Goal: Task Accomplishment & Management: Use online tool/utility

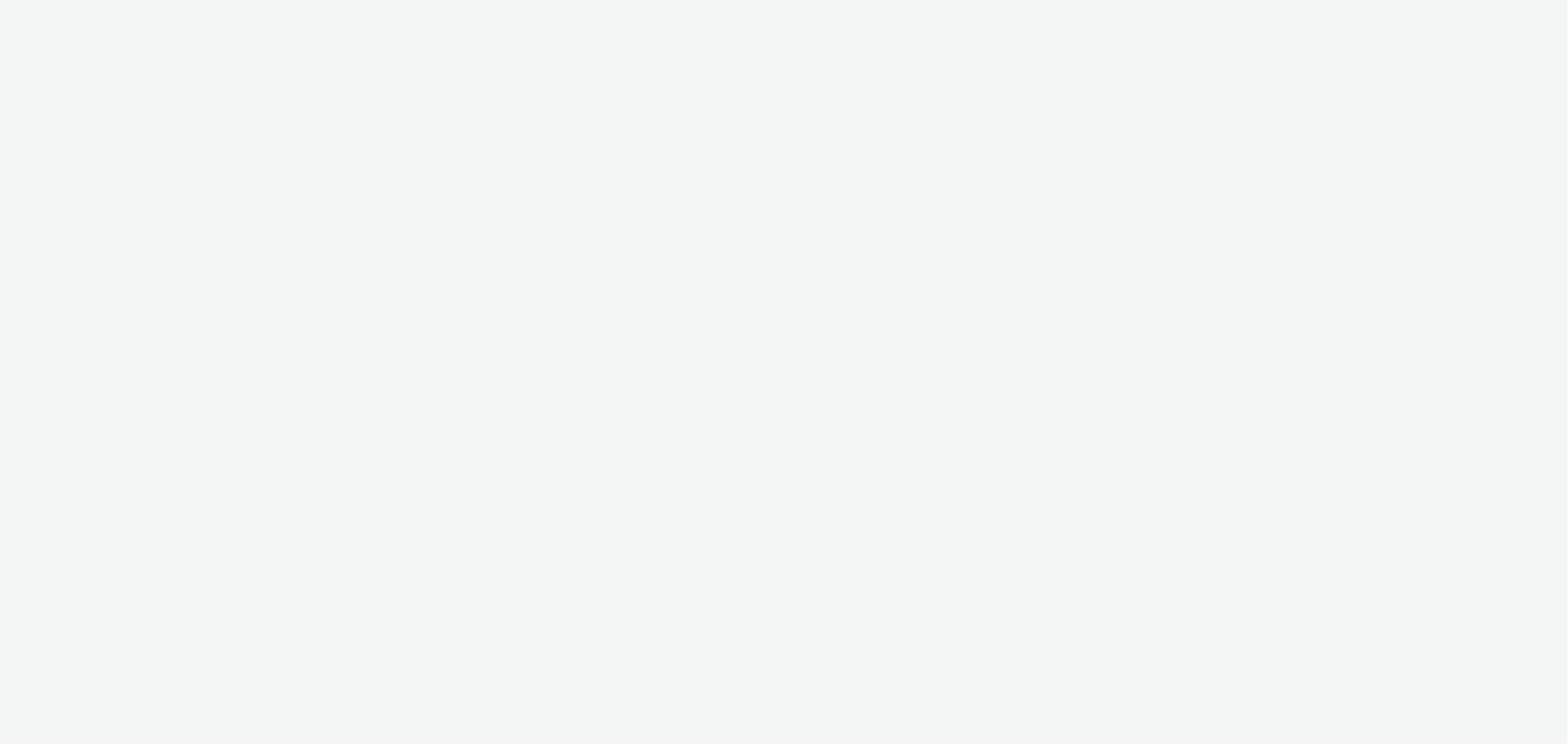
select select "11a7df10-284f-415c-b52a-427acf4c31ae"
select select "23ac11bc-76f7-45aa-bb6e-913a84dd47ea"
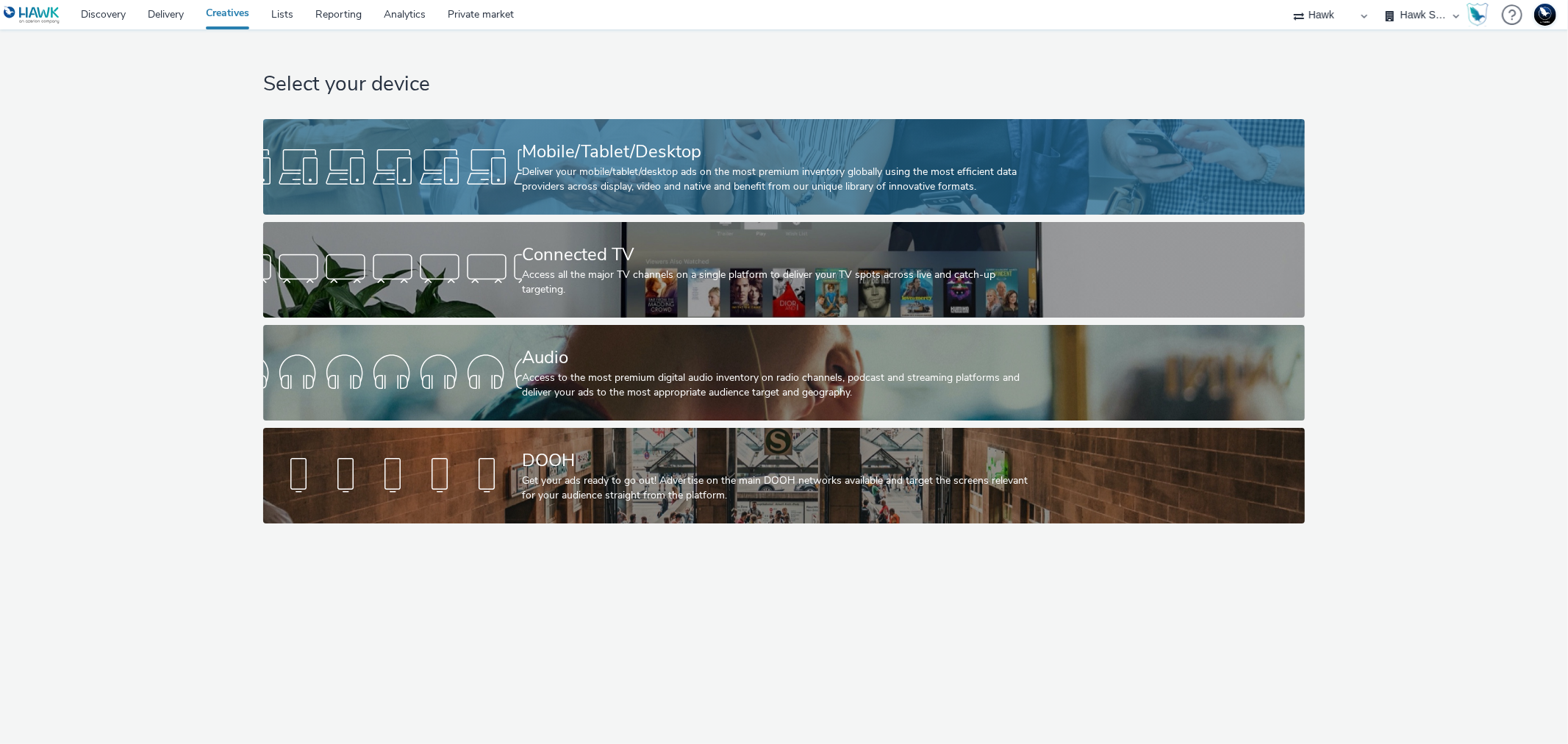
click at [642, 121] on div "Mobile/Tablet/Desktop Deliver your mobile/tablet/desktop ads on the most premiu…" at bounding box center [780, 166] width 518 height 95
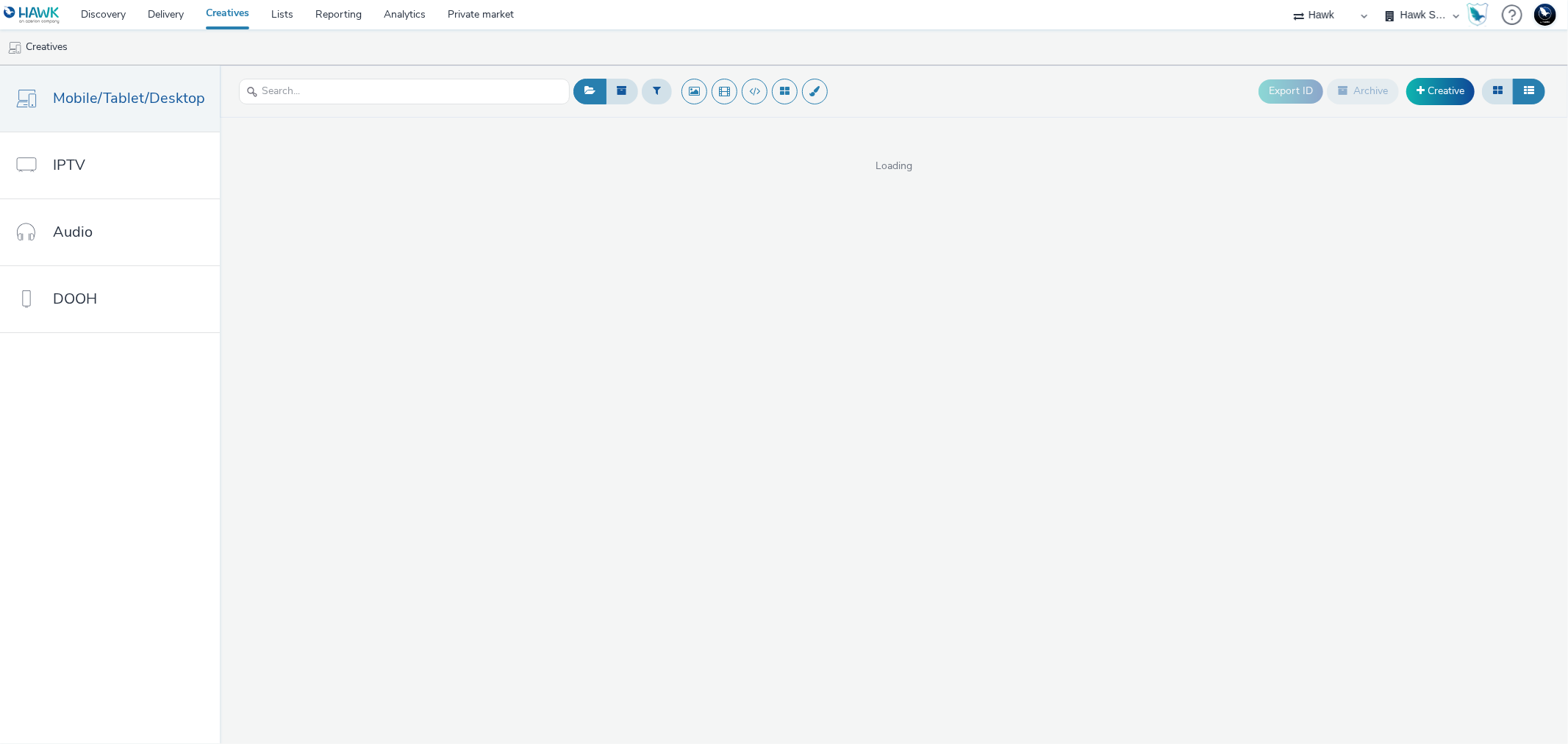
click at [642, 125] on div "Loading" at bounding box center [893, 145] width 1348 height 56
click at [359, 85] on input "text" at bounding box center [404, 91] width 331 height 25
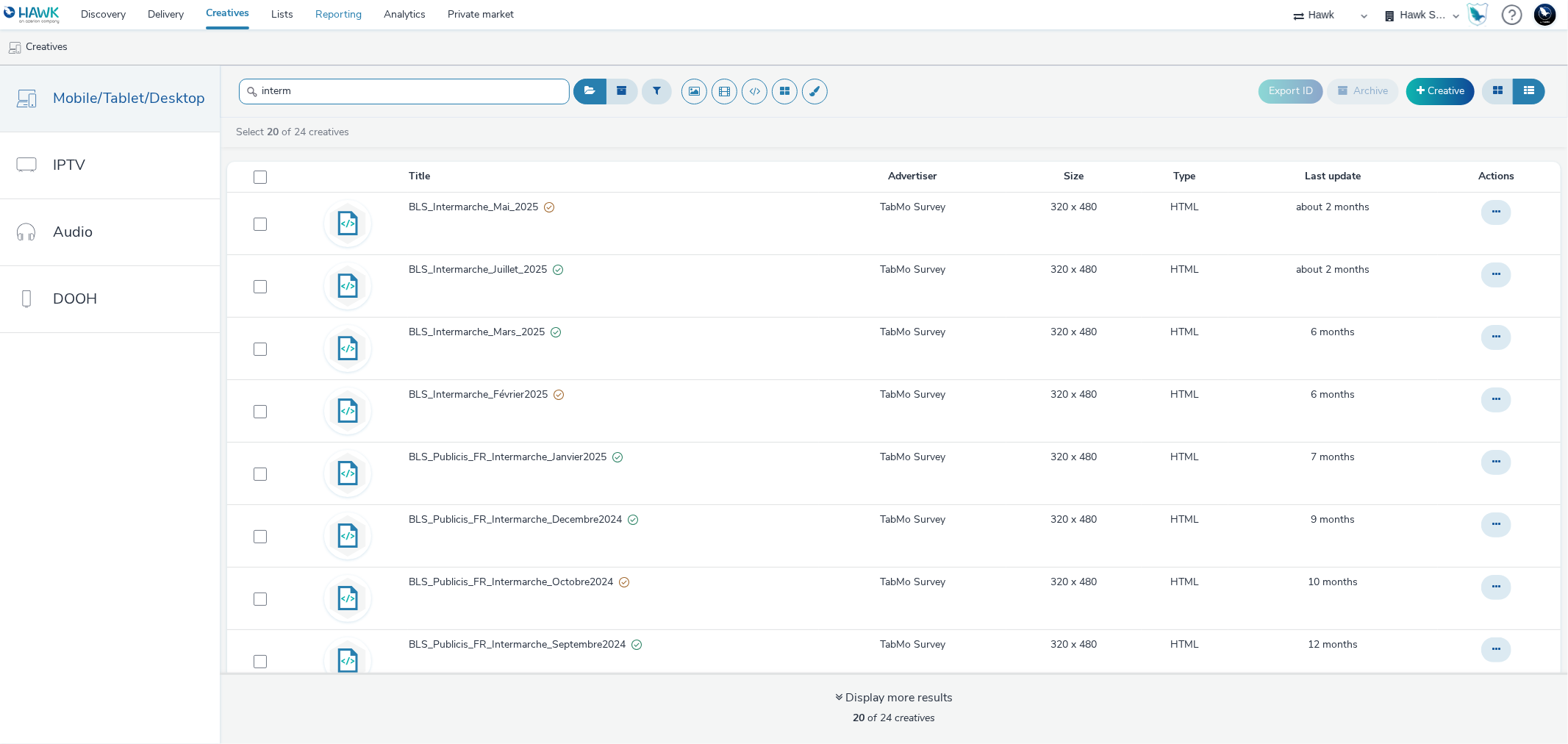
type input "interm"
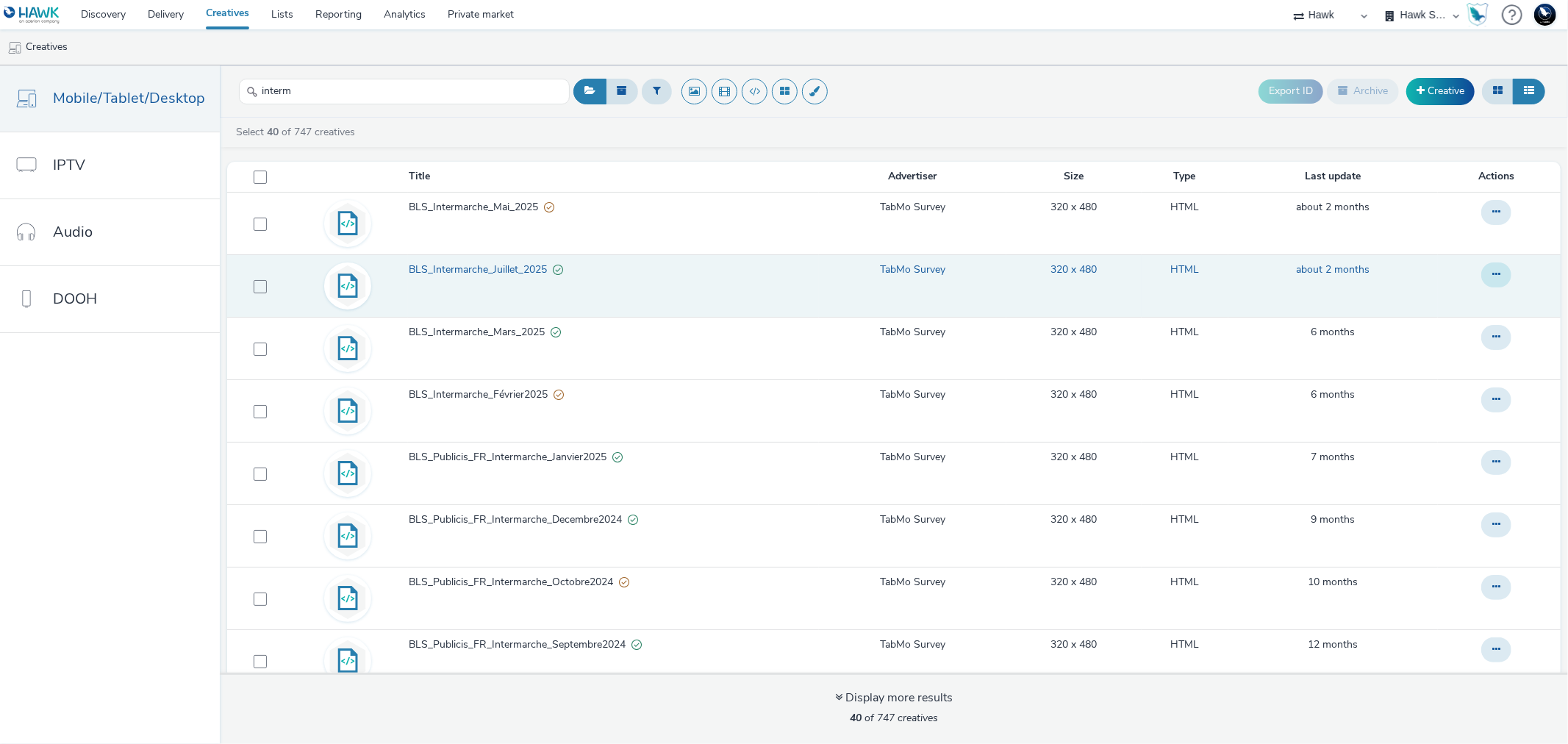
click at [1481, 280] on button at bounding box center [1496, 274] width 30 height 25
click at [1420, 335] on link "Duplicate" at bounding box center [1456, 333] width 110 height 29
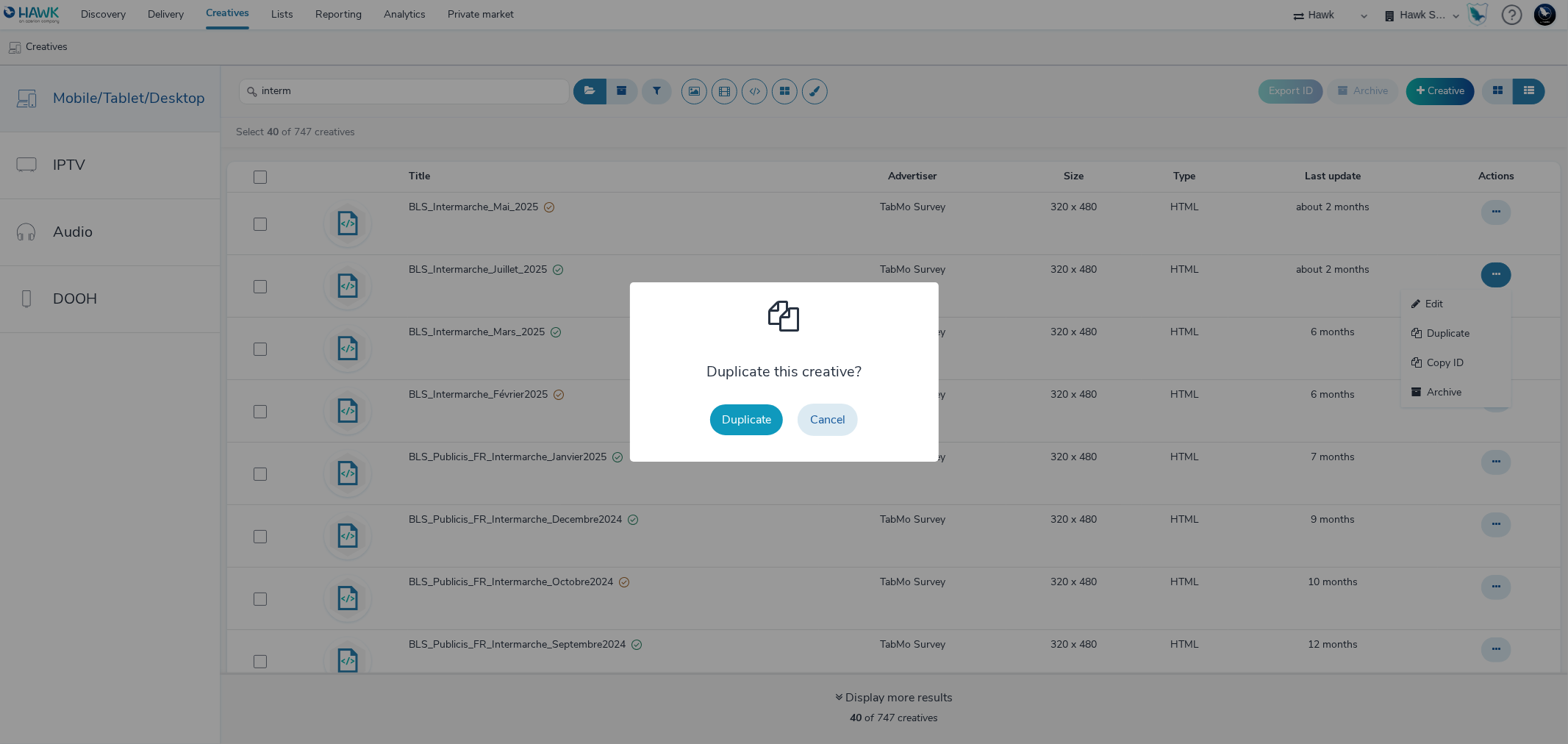
click at [748, 428] on button "Duplicate" at bounding box center [746, 420] width 73 height 31
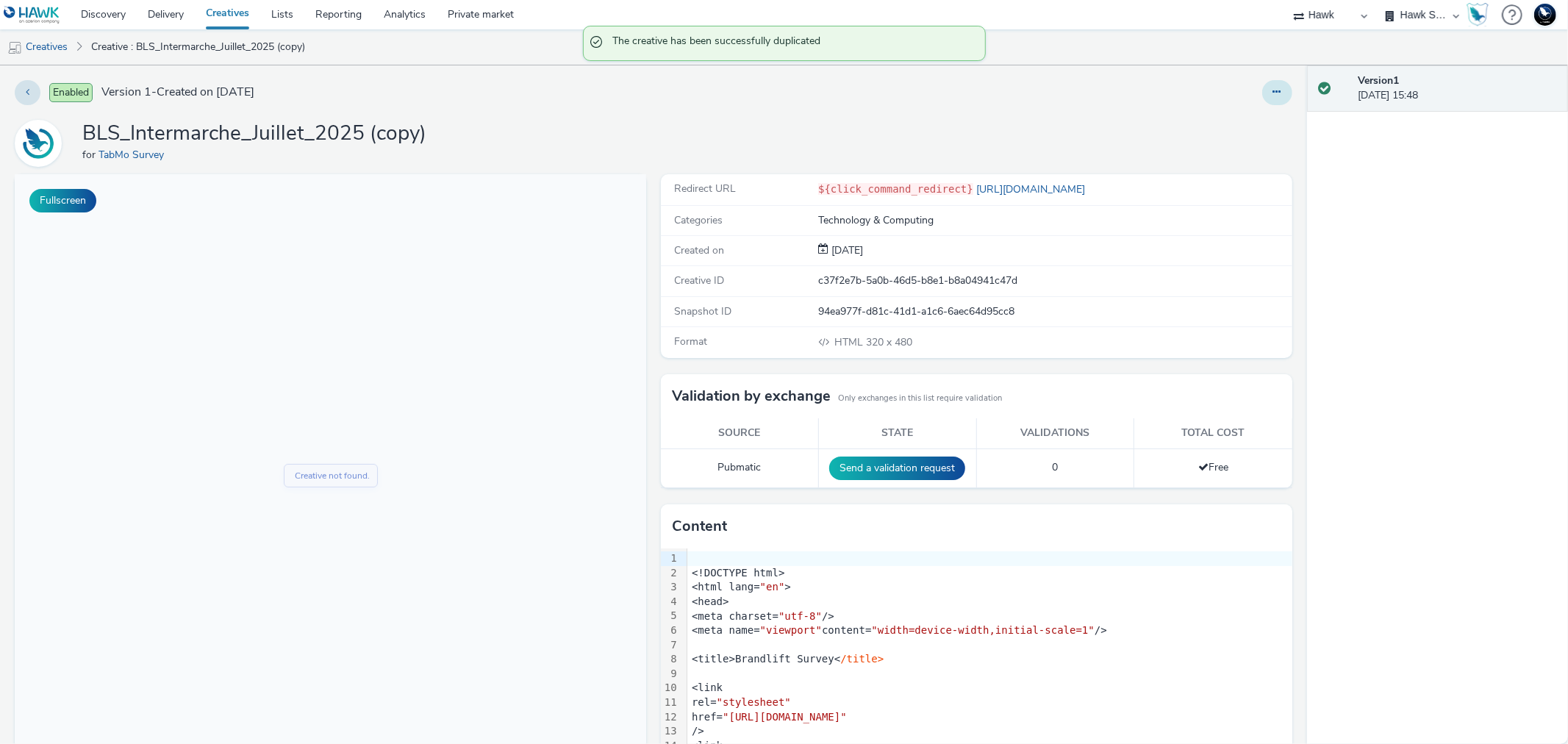
click at [1274, 91] on icon at bounding box center [1277, 91] width 8 height 10
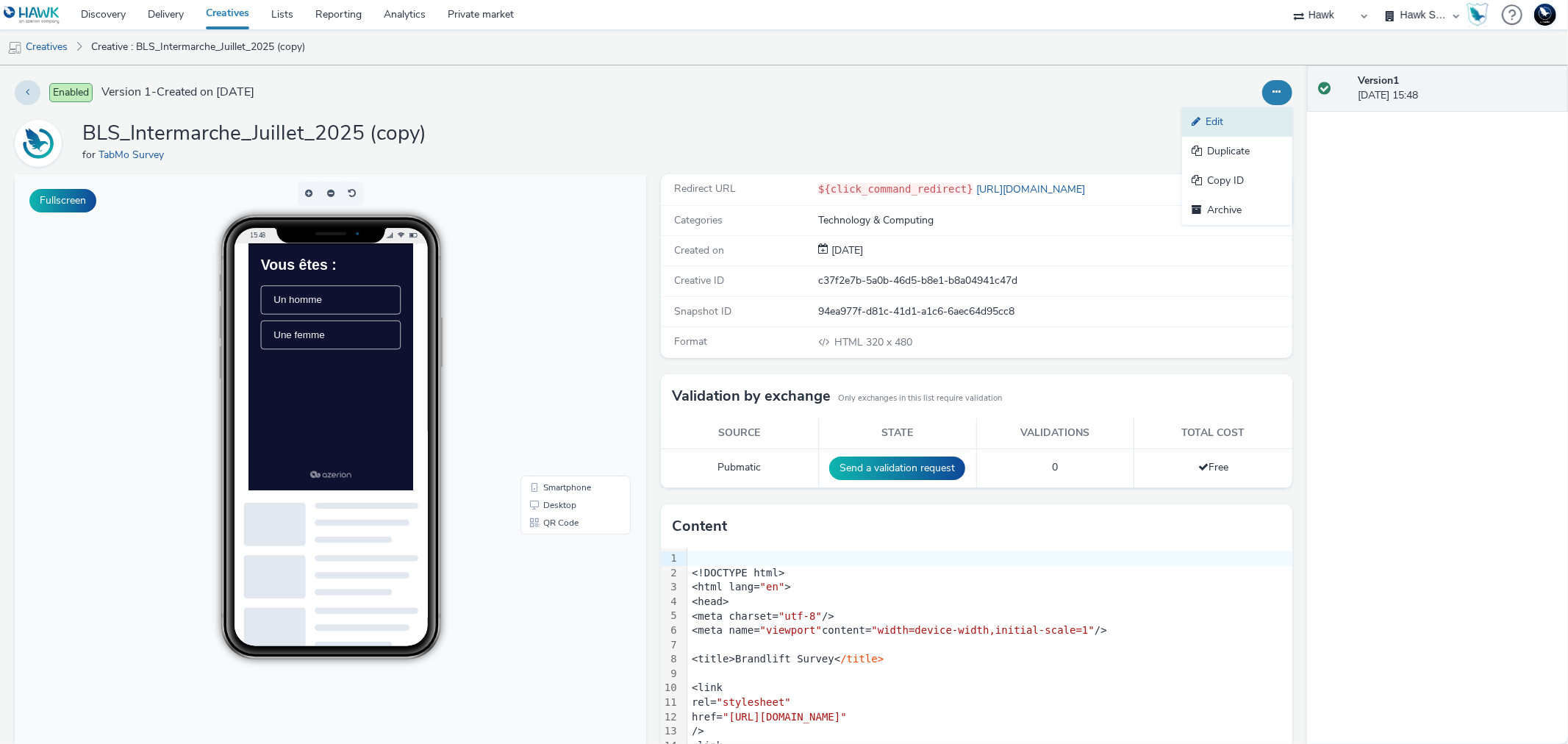
click at [1216, 123] on link "Edit" at bounding box center [1237, 122] width 110 height 29
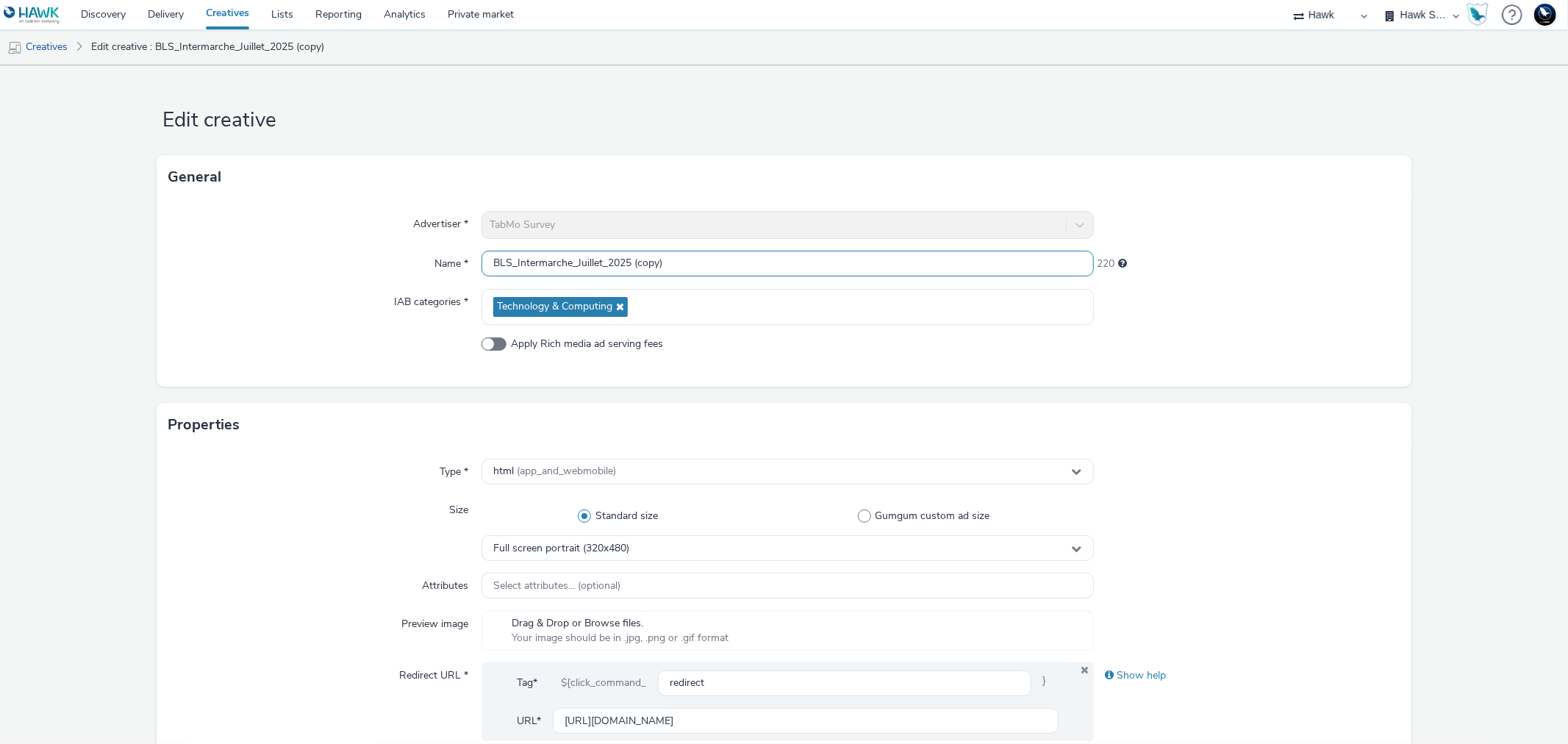
click at [578, 260] on input "BLS_Intermarche_Juillet_2025 (copy)" at bounding box center [787, 263] width 611 height 25
click at [594, 267] on input "BLS_Intermarche_Juillet_2025 (copy)" at bounding box center [787, 263] width 611 height 25
drag, startPoint x: 626, startPoint y: 265, endPoint x: 770, endPoint y: 258, distance: 144.2
click at [770, 258] on input "BLS_Intermarche_Aout_2025 (copy)" at bounding box center [787, 263] width 611 height 25
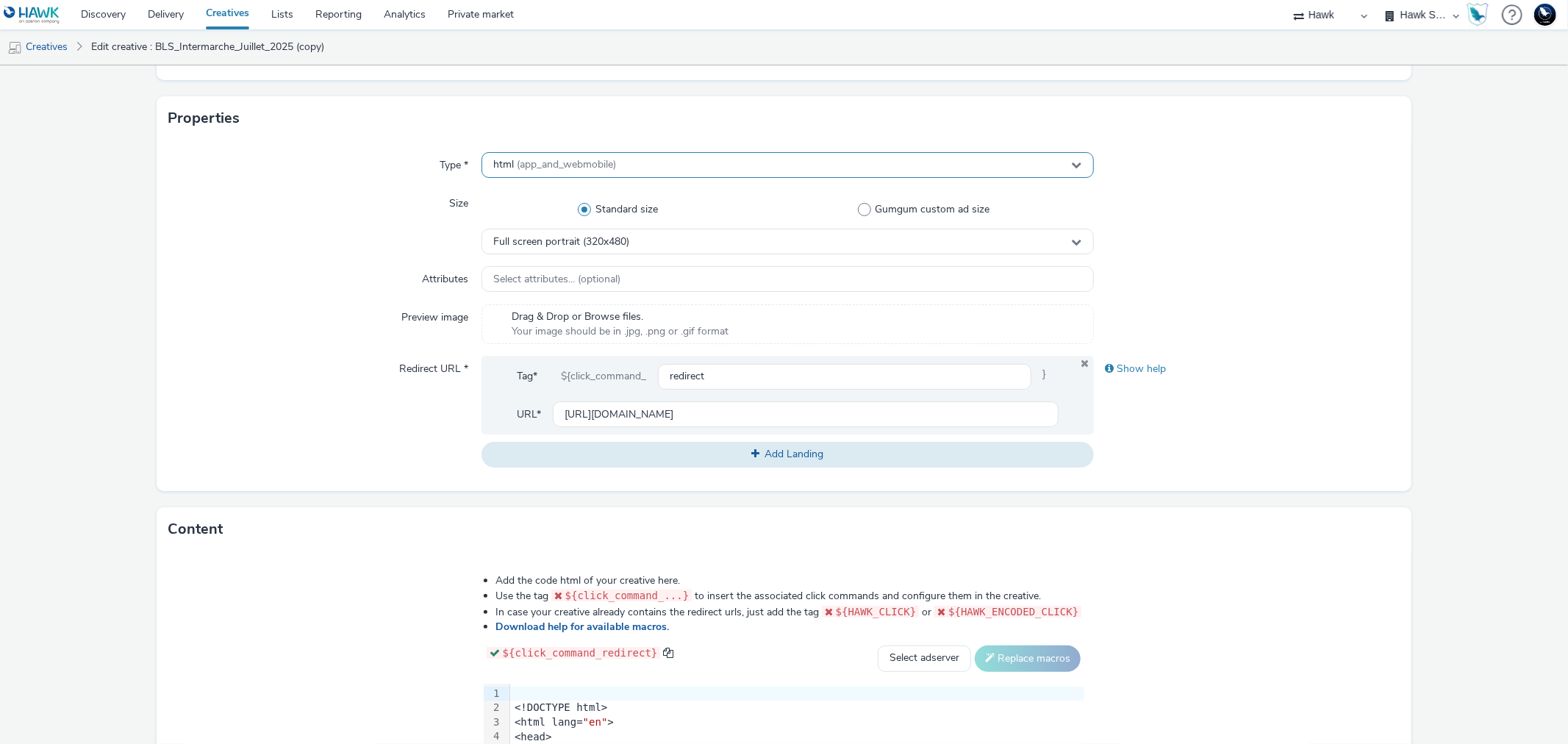
scroll to position [1, 0]
type input "BLS_Intermarche_Aout_2025"
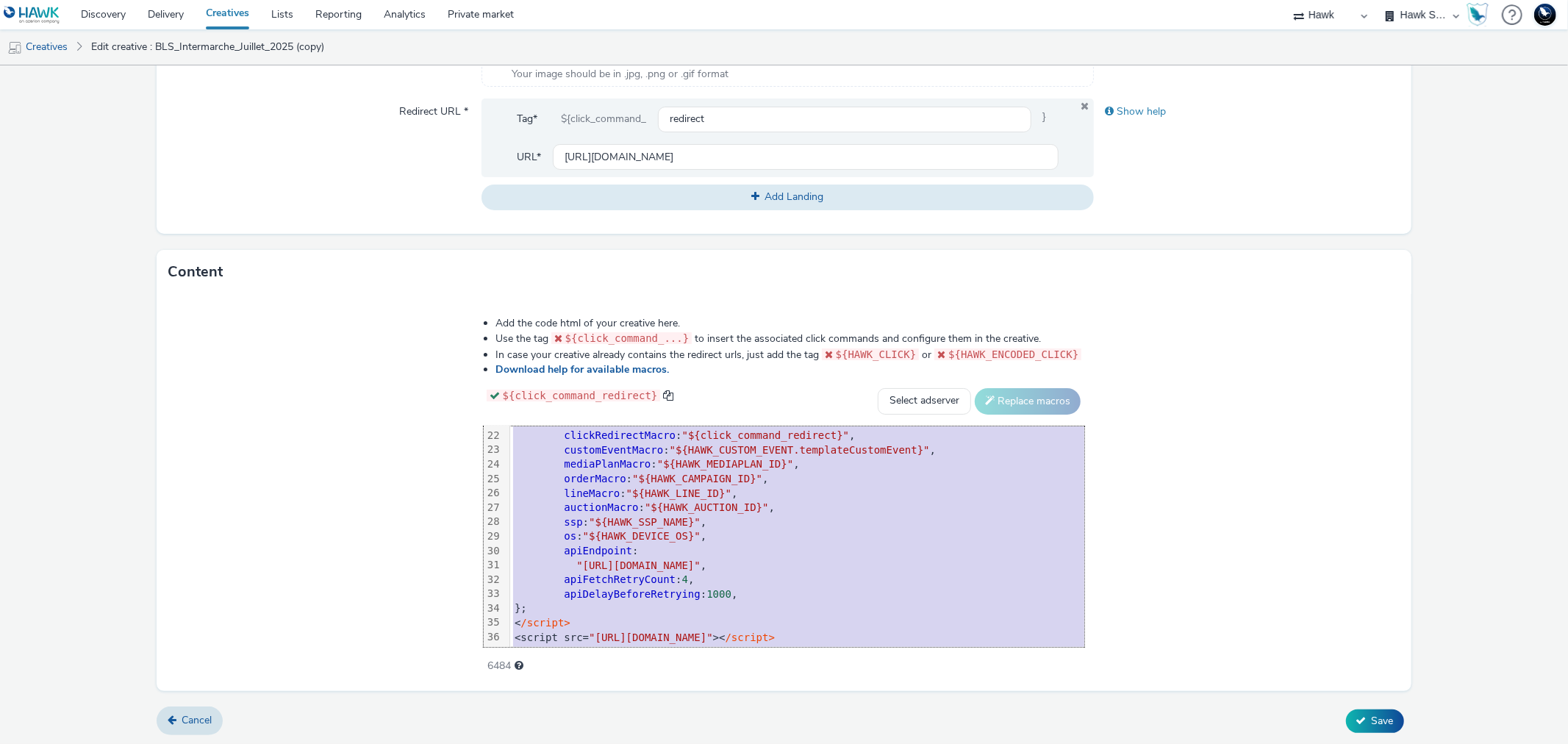
scroll to position [475, 0]
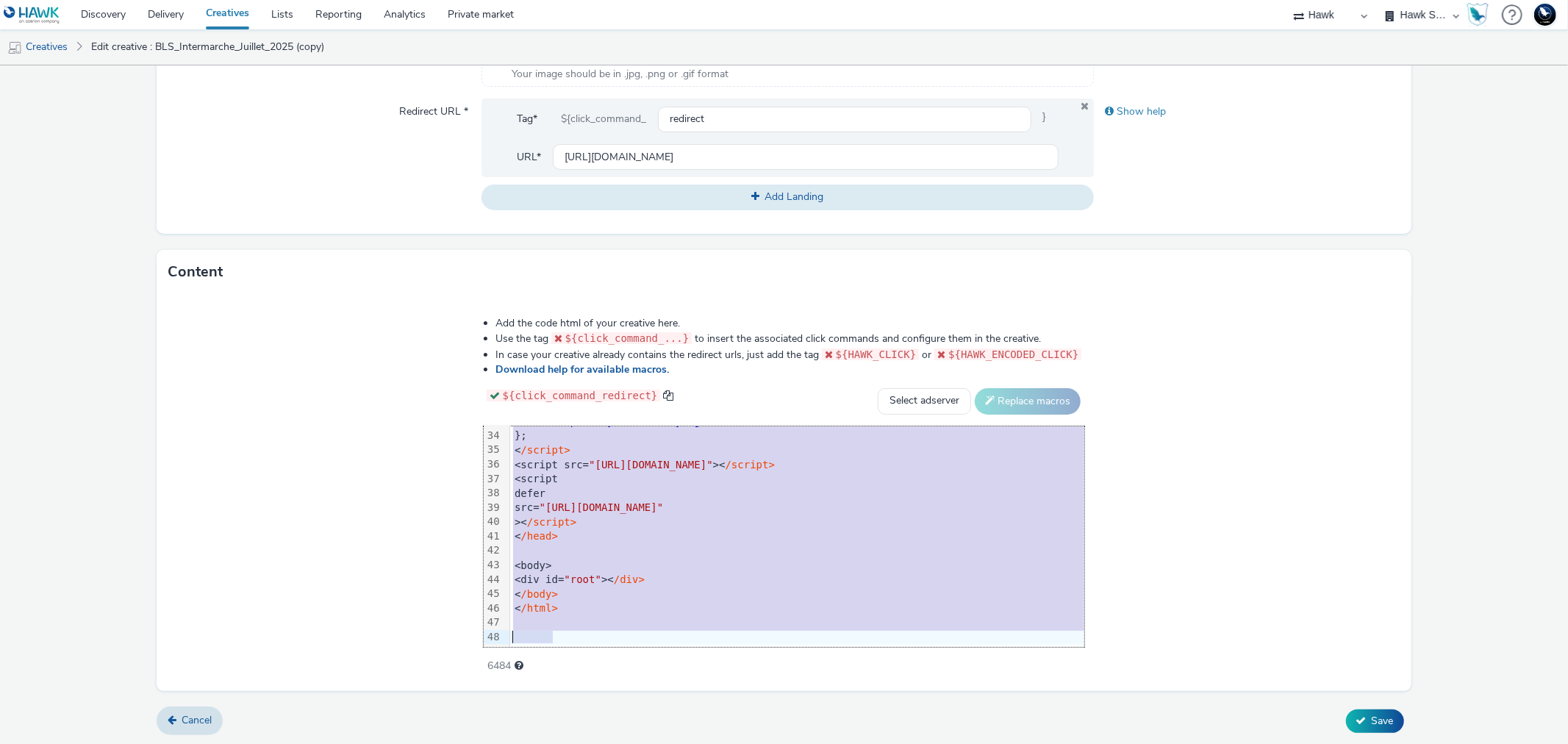
drag, startPoint x: 449, startPoint y: 451, endPoint x: 741, endPoint y: 782, distance: 441.4
click at [741, 743] on html "Discovery Delivery Creatives Lists Reporting Analytics Private market 75 Media …" at bounding box center [784, 372] width 1568 height 744
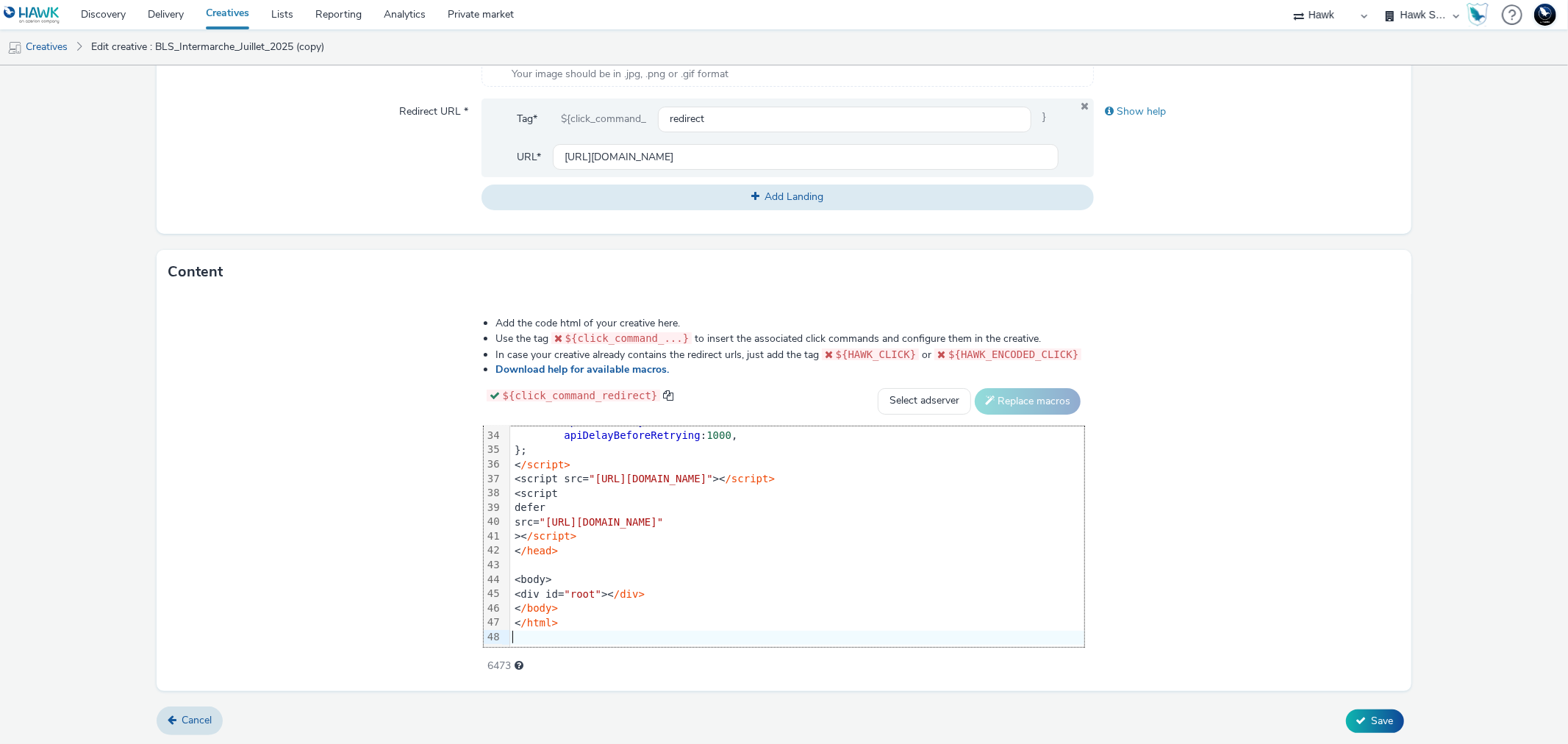
scroll to position [0, 0]
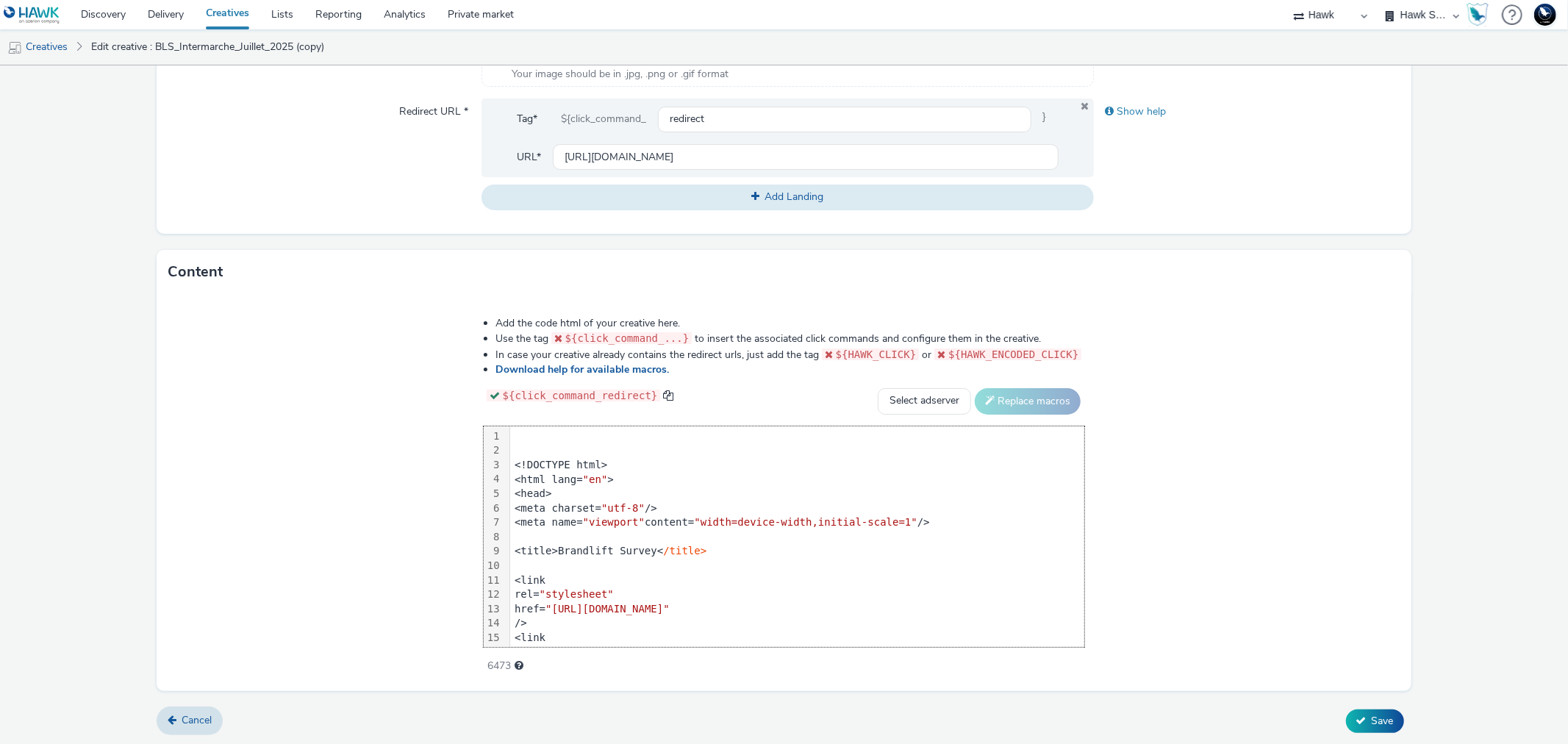
click at [510, 438] on div at bounding box center [797, 437] width 575 height 15
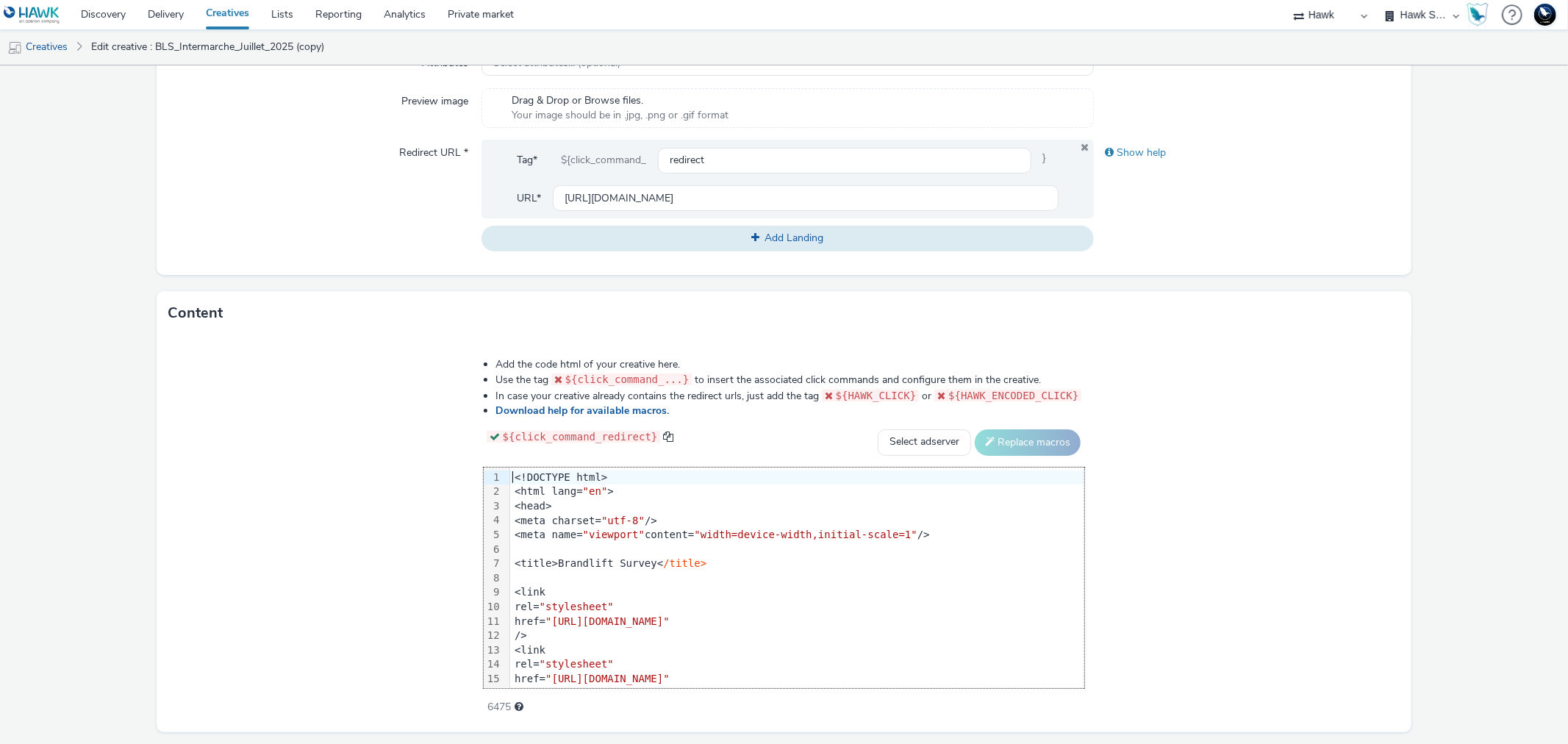
scroll to position [564, 0]
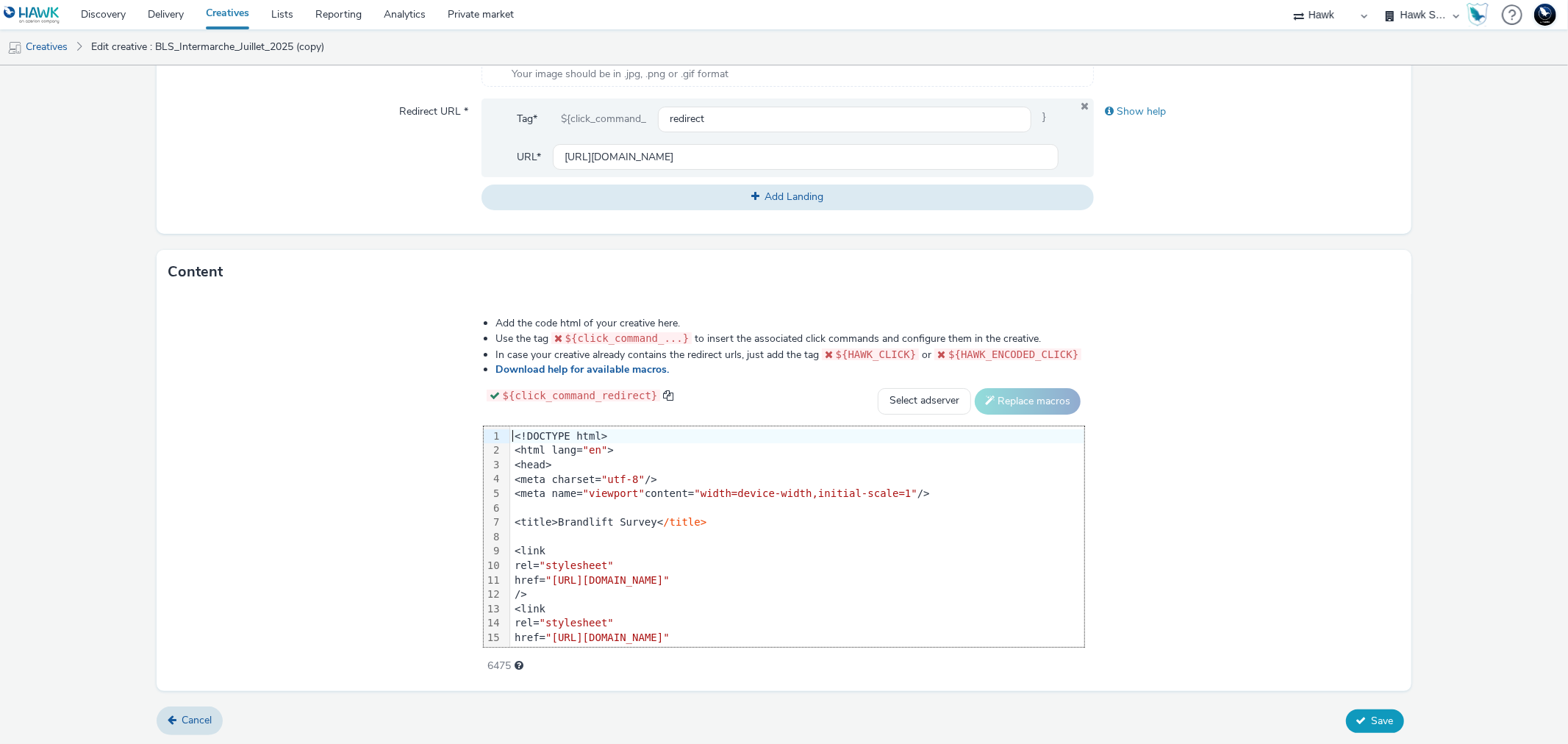
click at [1357, 718] on icon at bounding box center [1361, 719] width 10 height 10
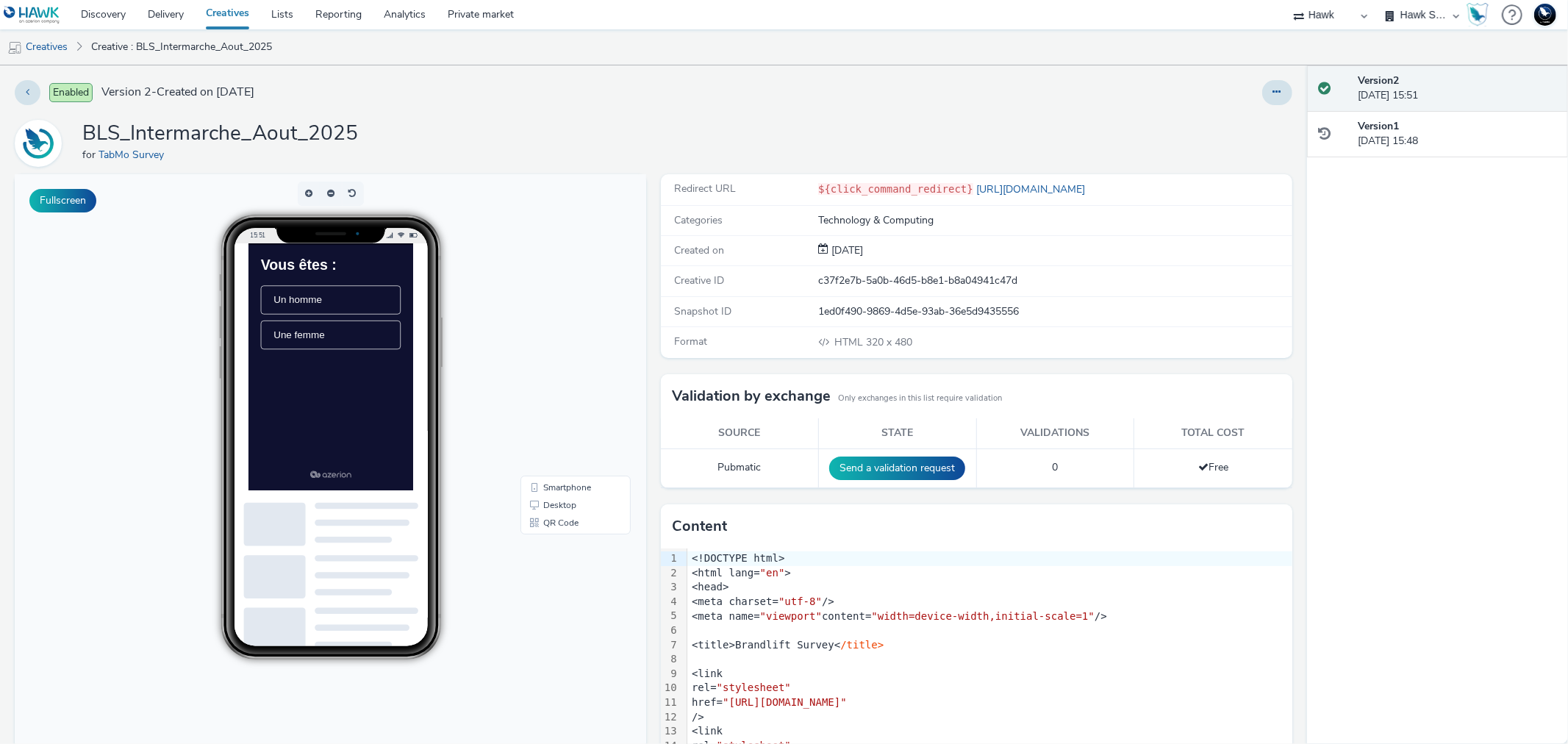
scroll to position [49, 0]
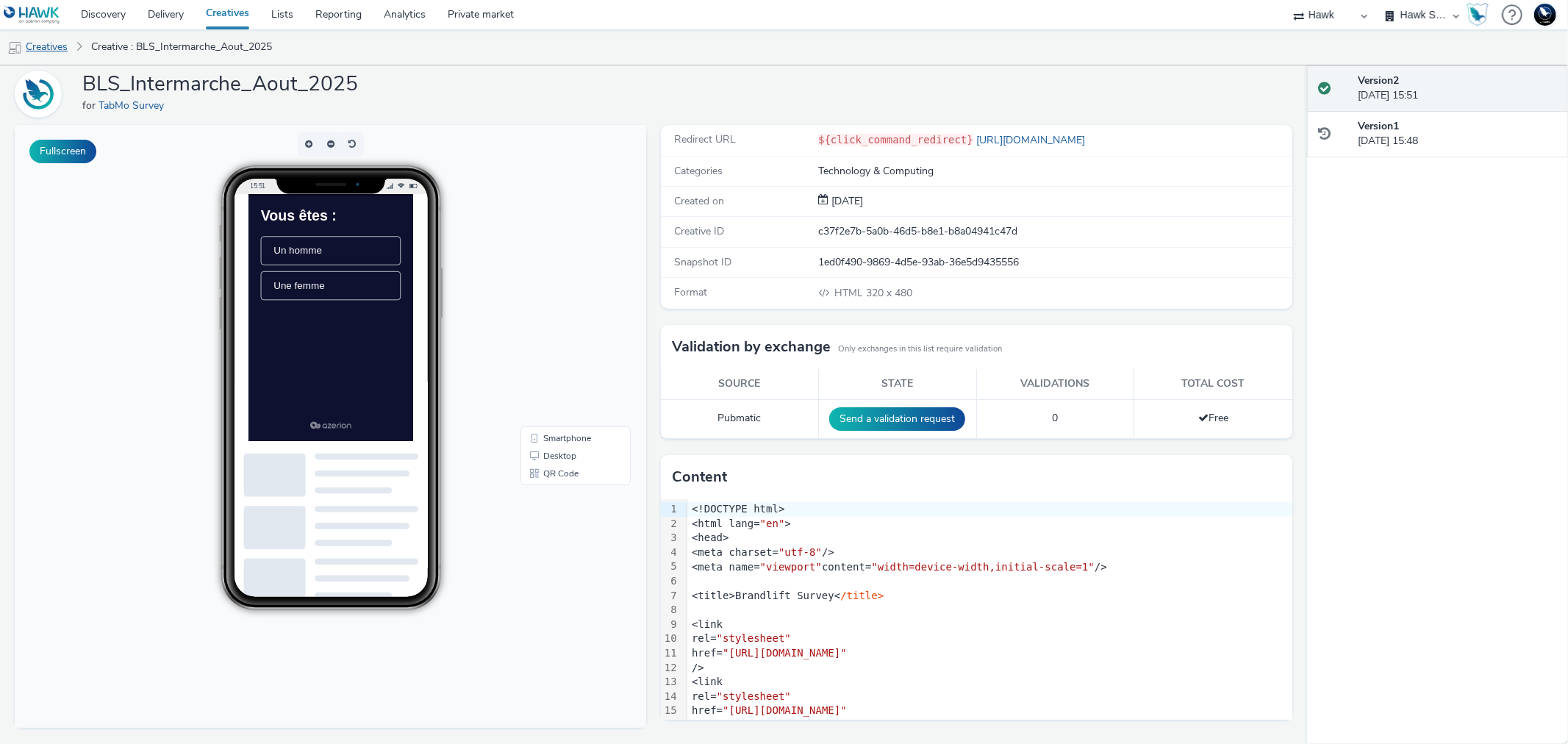
click at [53, 41] on link "Creatives" at bounding box center [37, 46] width 75 height 35
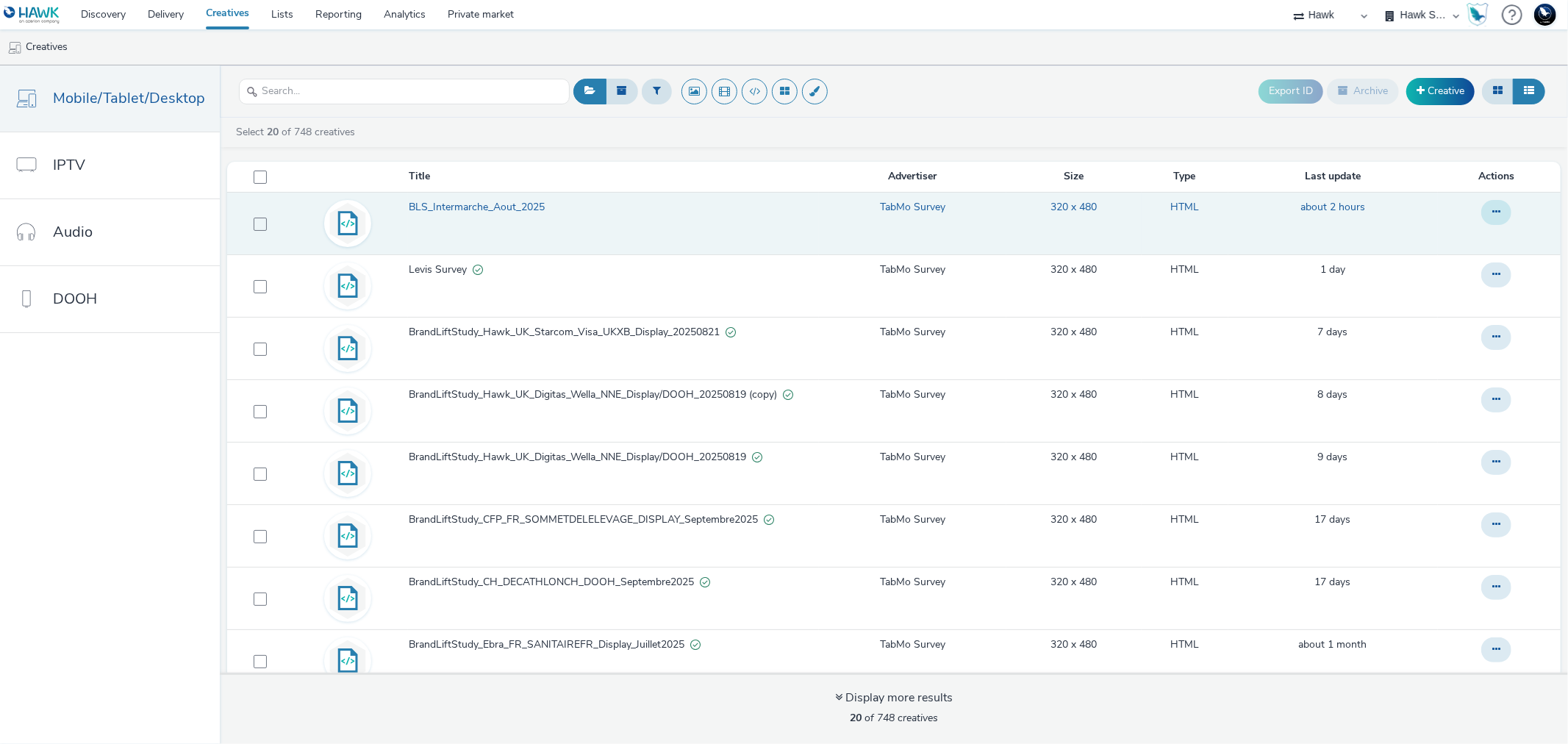
click at [1481, 210] on button at bounding box center [1496, 212] width 30 height 25
click at [1419, 270] on link "Duplicate" at bounding box center [1456, 271] width 110 height 29
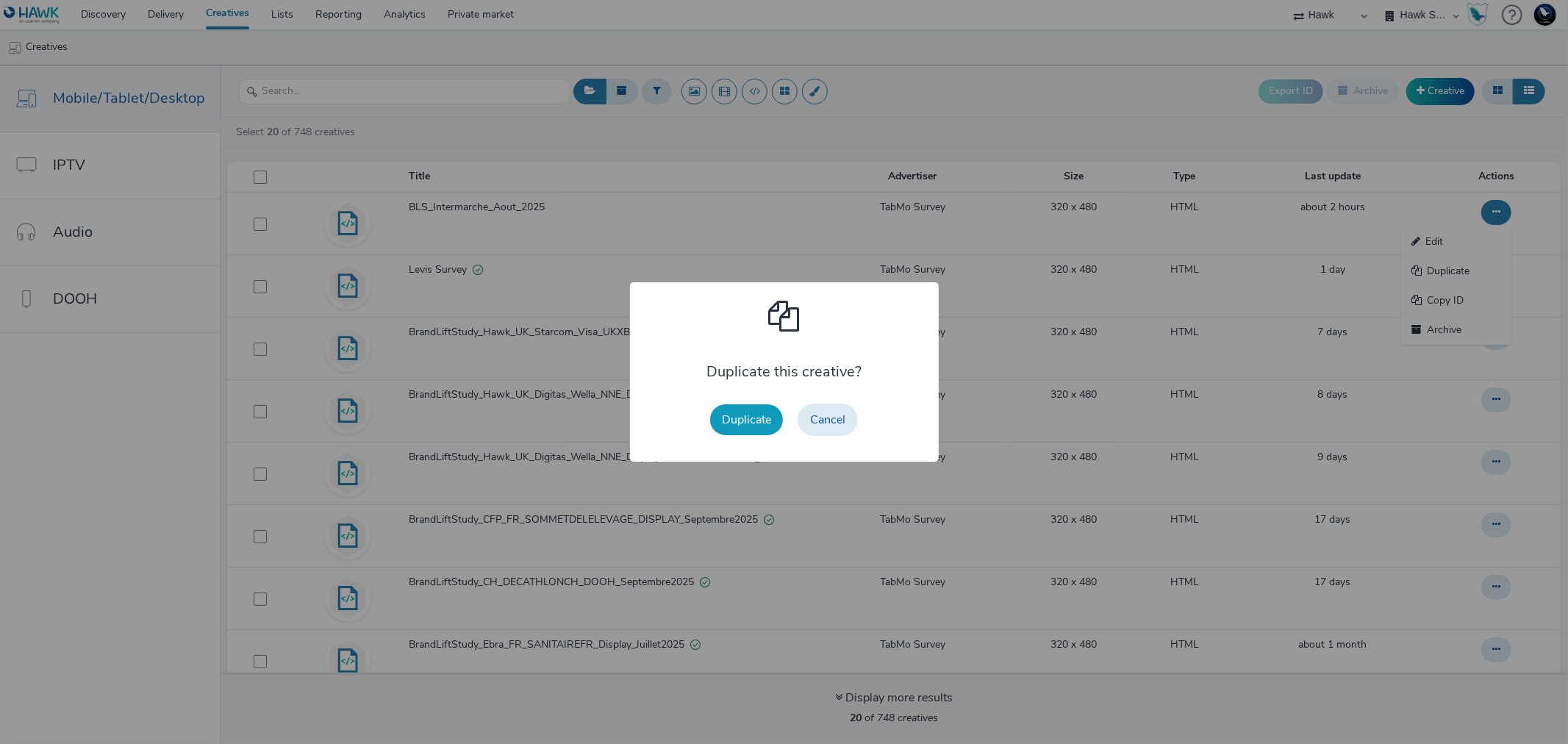
click at [745, 420] on button "Duplicate" at bounding box center [746, 420] width 73 height 31
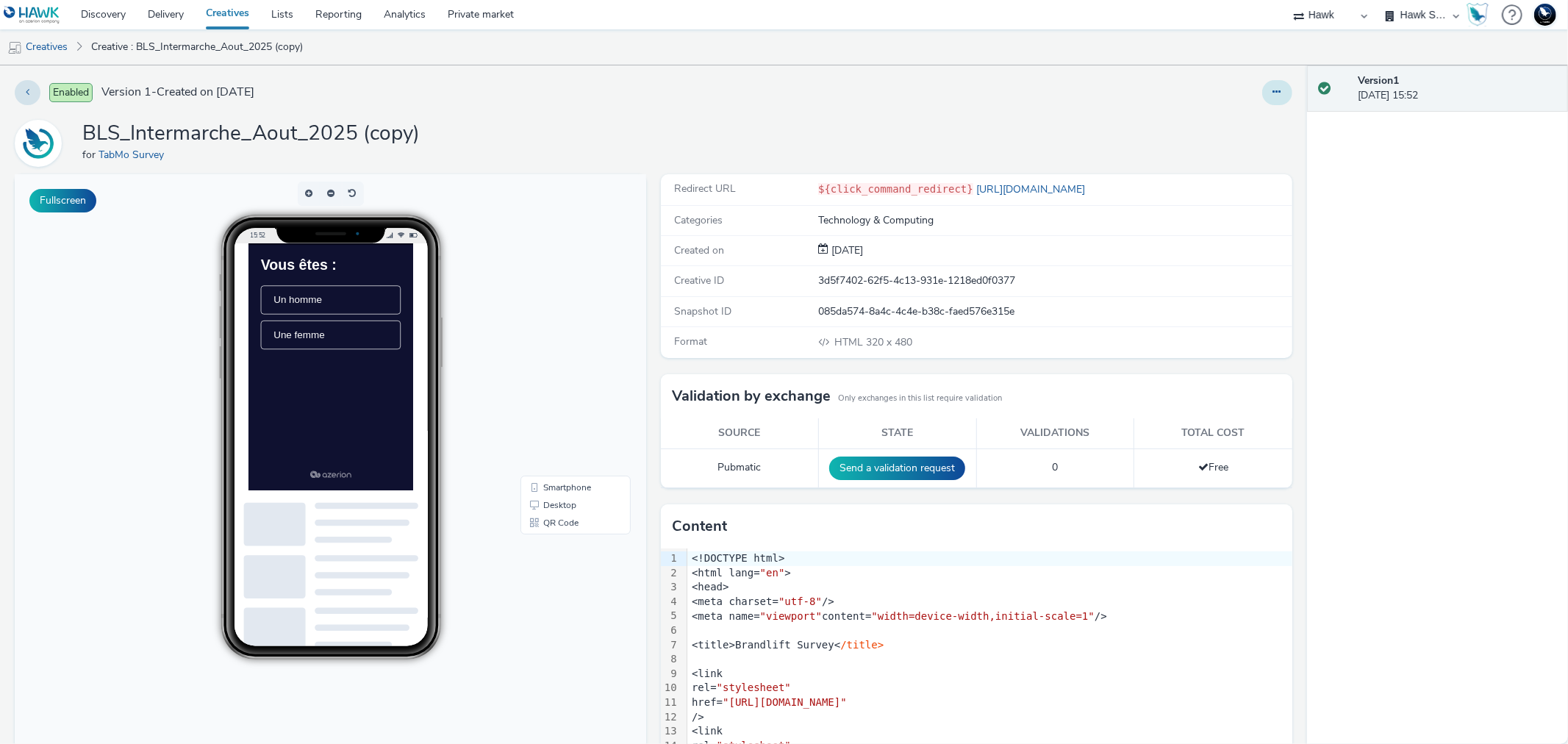
click at [1274, 89] on icon at bounding box center [1277, 91] width 8 height 10
click at [1224, 120] on link "Edit" at bounding box center [1237, 122] width 110 height 29
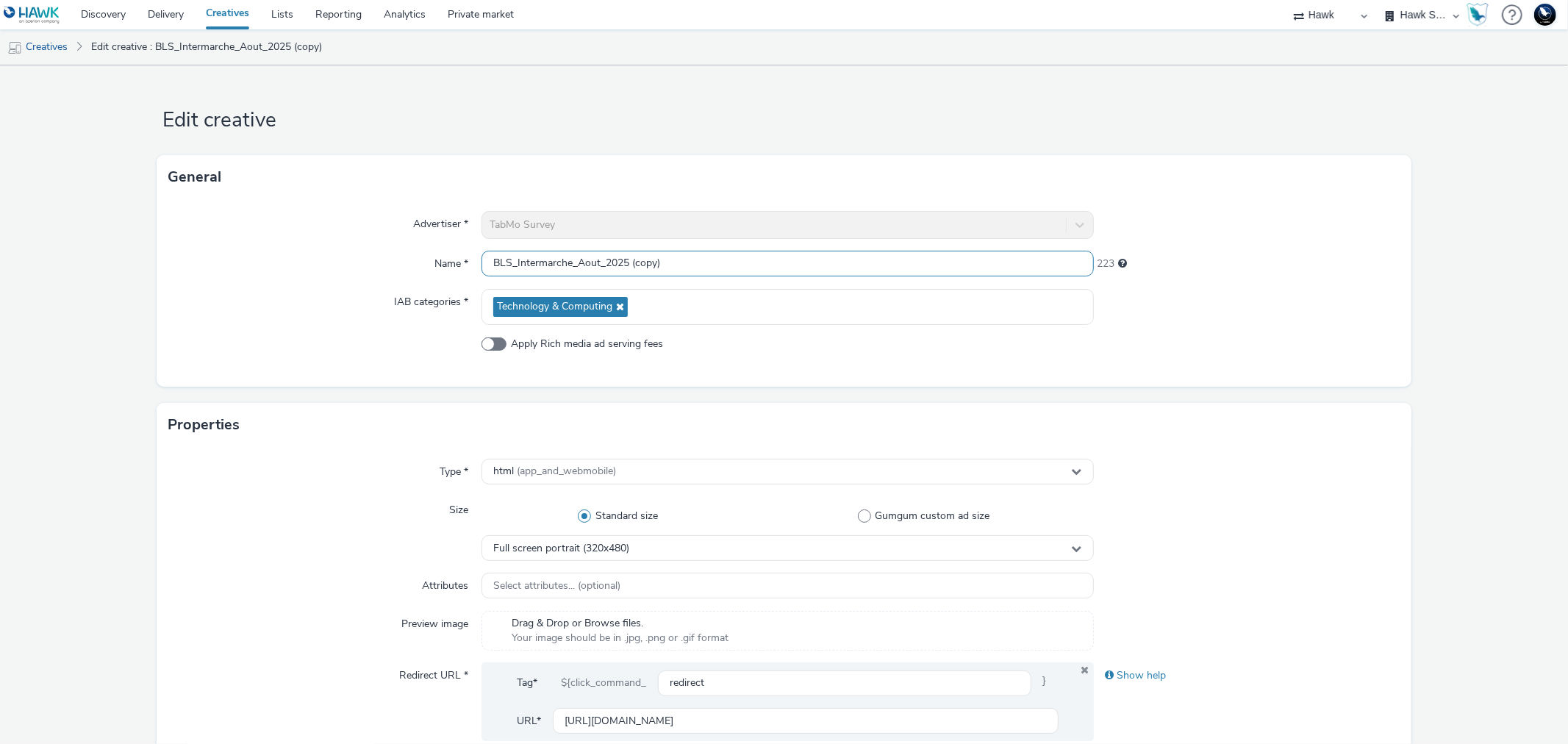
drag, startPoint x: 576, startPoint y: 261, endPoint x: 597, endPoint y: 261, distance: 21.0
click at [597, 261] on input "BLS_Intermarche_Aout_2025 (copy)" at bounding box center [787, 263] width 611 height 25
drag, startPoint x: 651, startPoint y: 261, endPoint x: 780, endPoint y: 291, distance: 132.4
click at [780, 291] on div "Advertiser * TabMo Survey Name * BLS_Intermarche_Septembre_2025 (copy) 218 IAB …" at bounding box center [783, 292] width 1254 height 188
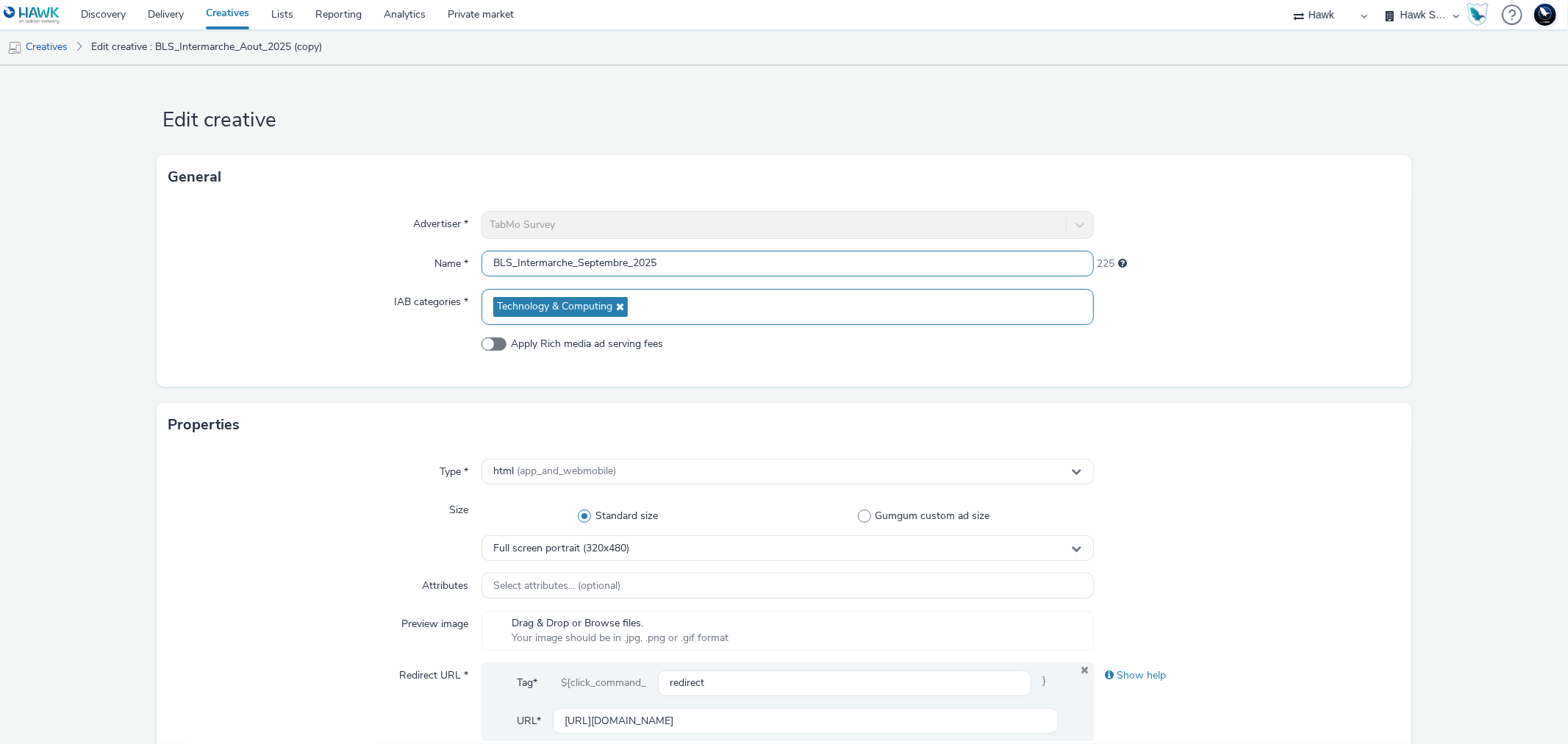
scroll to position [564, 0]
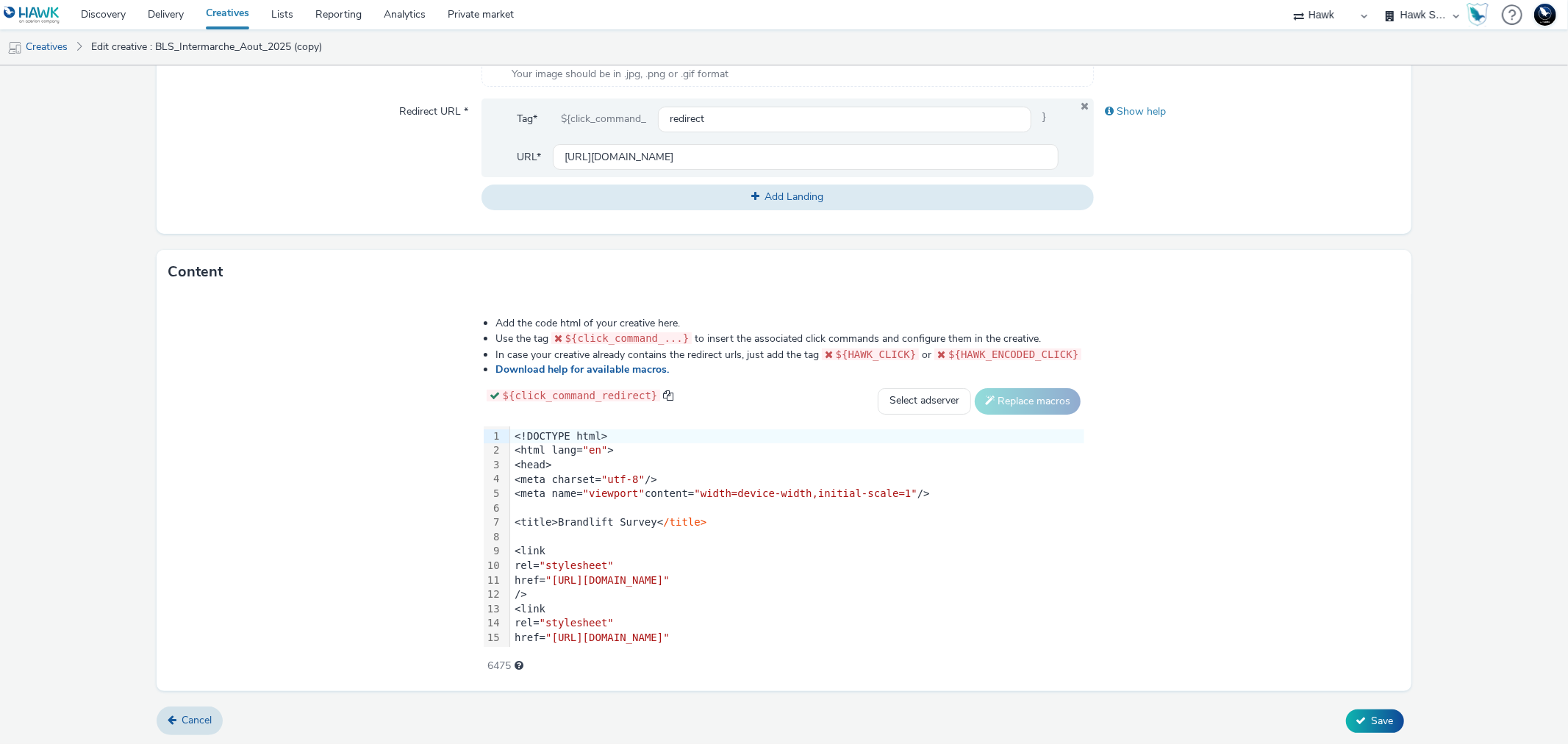
type input "BLS_Intermarche_Septembre_2025"
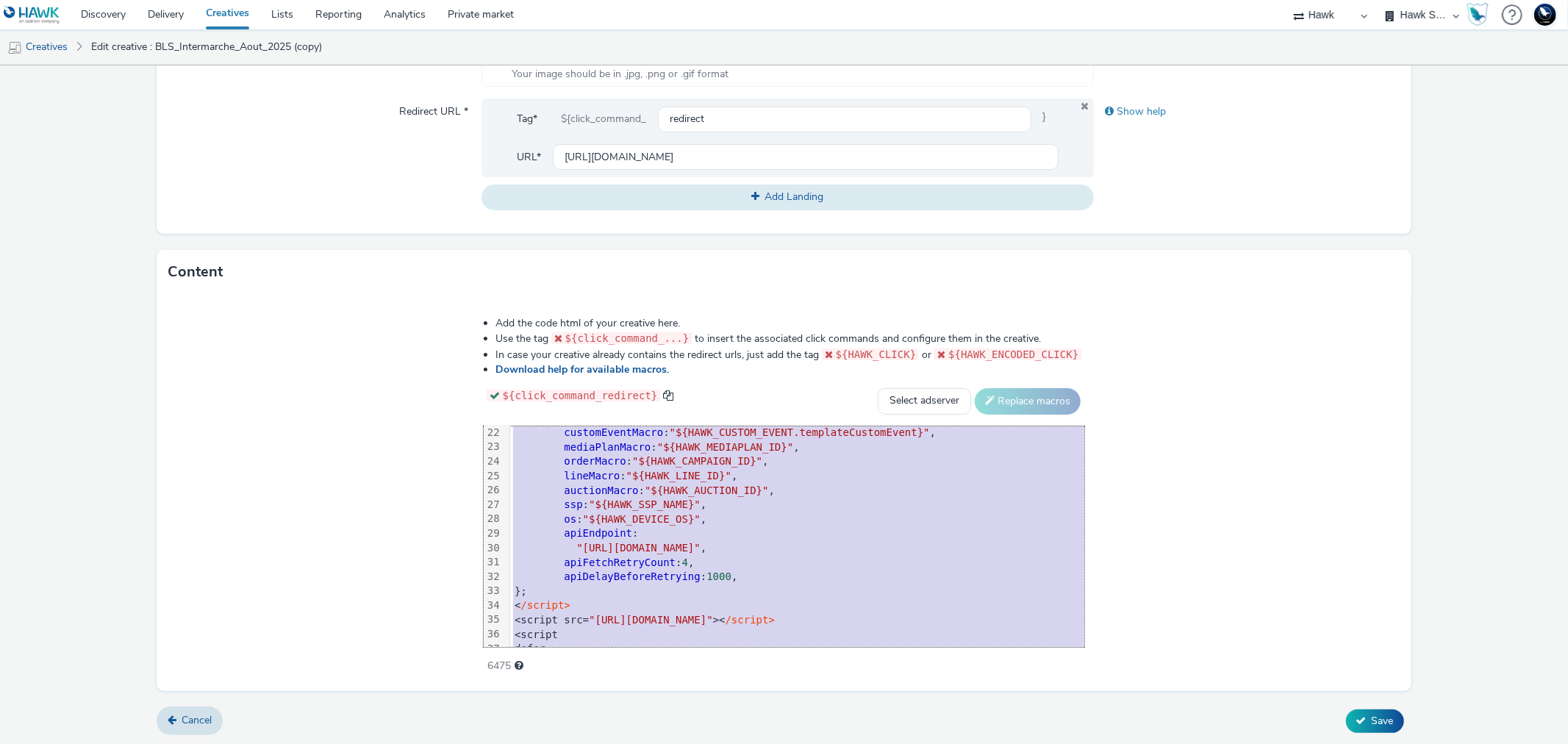
scroll to position [447, 0]
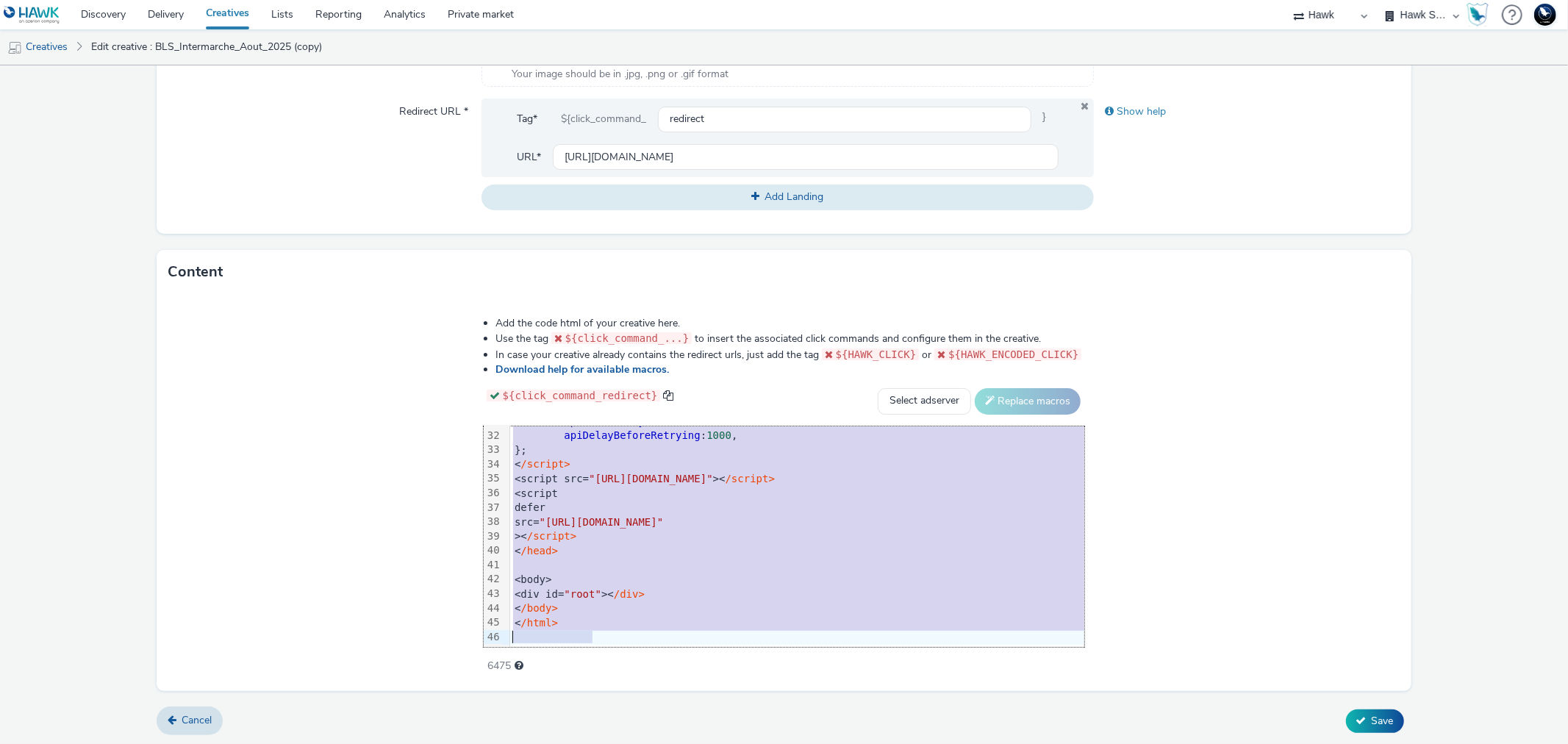
drag, startPoint x: 417, startPoint y: 434, endPoint x: 754, endPoint y: 782, distance: 484.4
click at [754, 743] on html "Discovery Delivery Creatives Lists Reporting Analytics Private market 75 Media …" at bounding box center [784, 372] width 1568 height 744
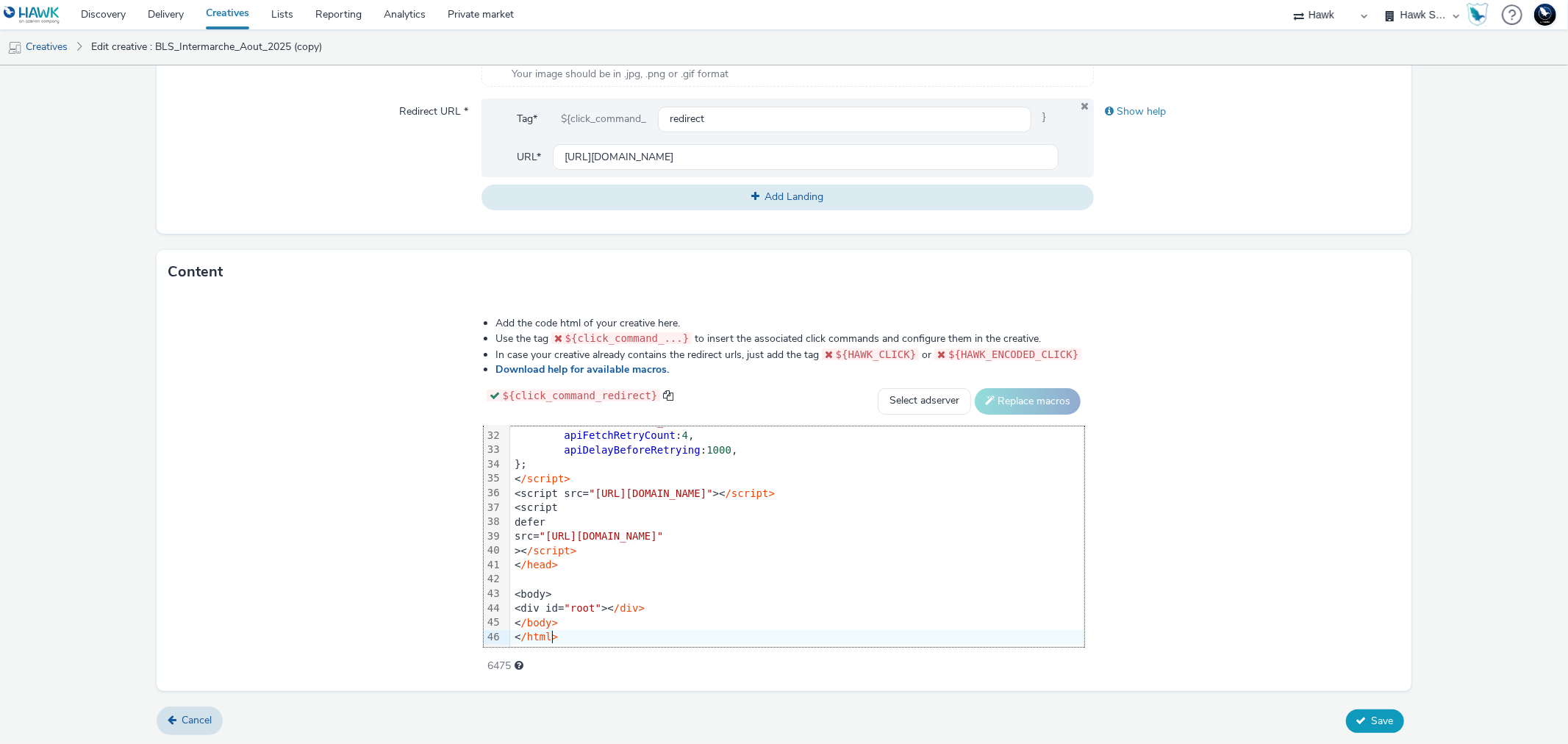
click at [1372, 714] on span "Save" at bounding box center [1382, 720] width 22 height 14
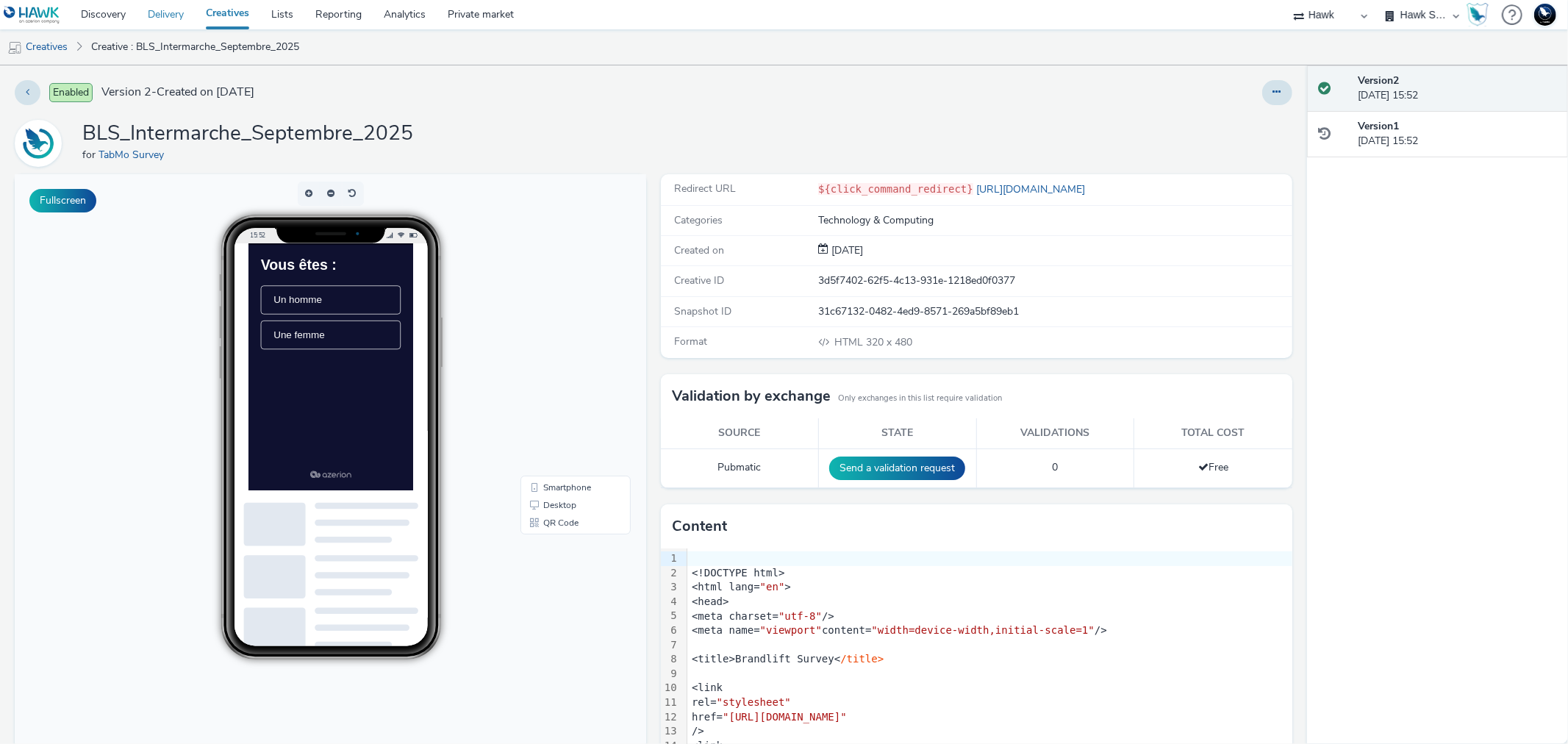
click at [165, 10] on link "Delivery" at bounding box center [166, 14] width 58 height 29
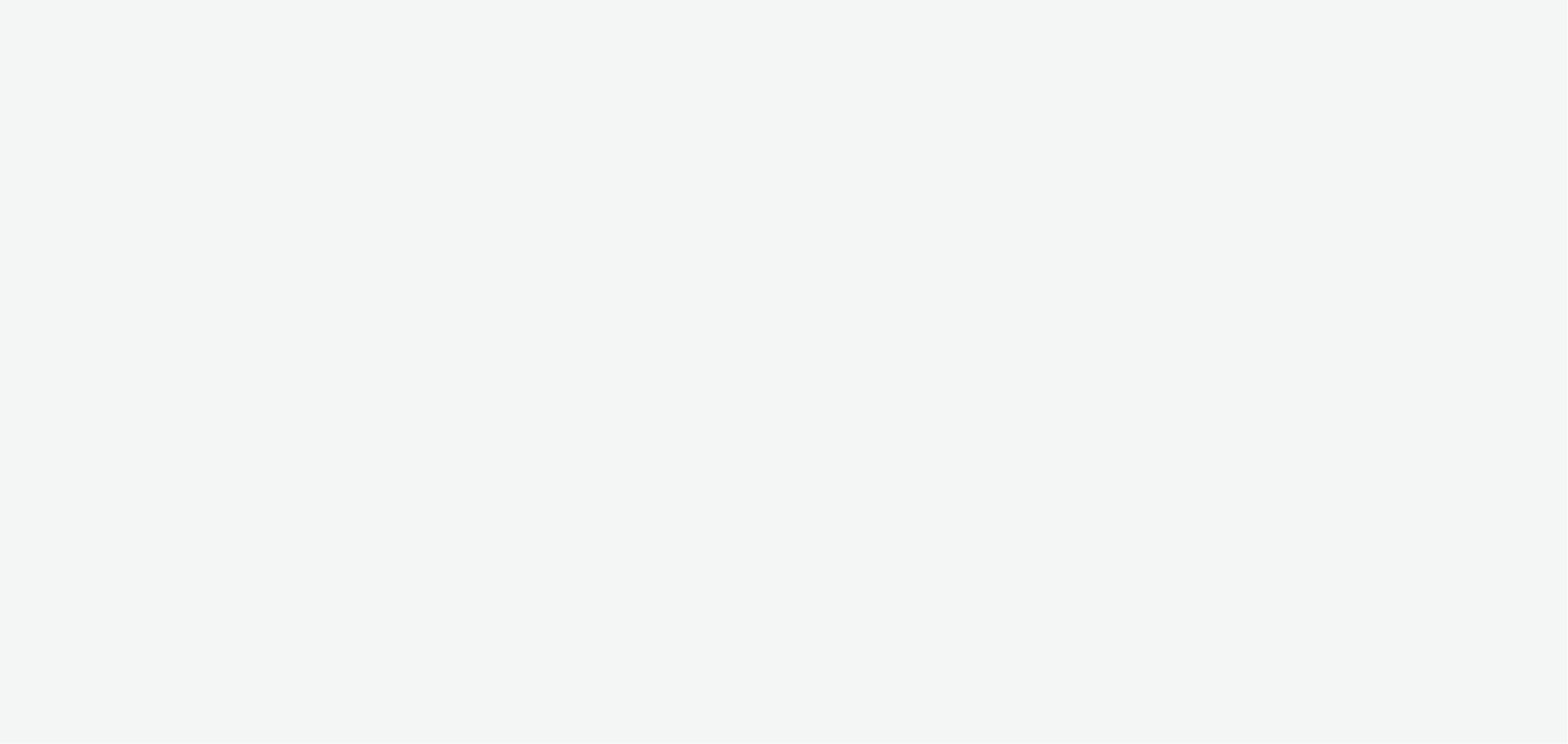
select select "11a7df10-284f-415c-b52a-427acf4c31ae"
select select "23ac11bc-76f7-45aa-bb6e-913a84dd47ea"
